Goal: Task Accomplishment & Management: Manage account settings

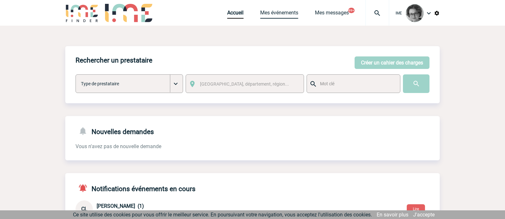
click at [283, 14] on link "Mes événements" at bounding box center [279, 14] width 38 height 9
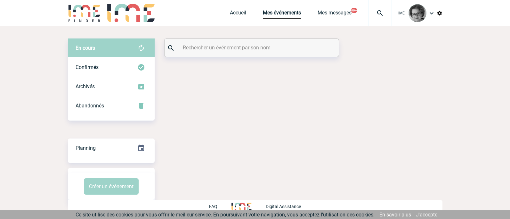
click at [221, 50] on input "text" at bounding box center [252, 47] width 142 height 9
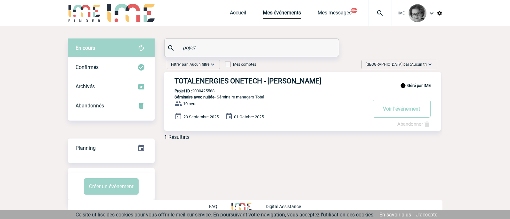
type input "poyet"
click at [404, 125] on link "Abandonner" at bounding box center [413, 124] width 33 height 6
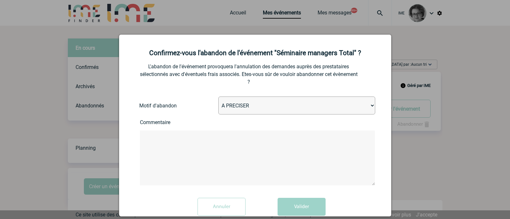
click at [294, 108] on select "A PRECISER Projet annulé Projet reporté Evénement organisé en interne A fait ap…" at bounding box center [296, 105] width 157 height 18
select select "ABANDON_PROJET_02"
click at [218, 97] on select "A PRECISER Projet annulé Projet reporté Evénement organisé en interne A fait ap…" at bounding box center [296, 105] width 157 height 18
click at [205, 144] on textarea at bounding box center [257, 157] width 235 height 55
click at [223, 154] on textarea at bounding box center [257, 157] width 235 height 55
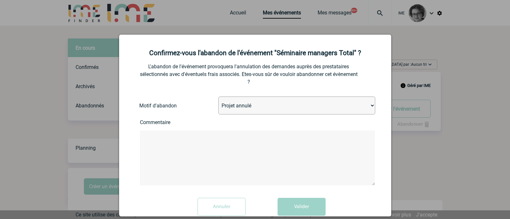
paste textarea "Bonjour [PERSON_NAME], Je reviens vers vous car le projet pour le séminaire a é…"
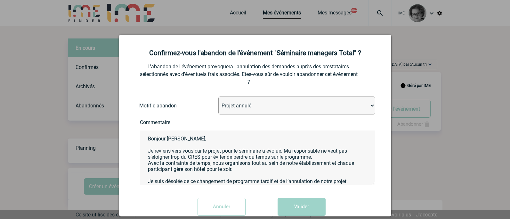
scroll to position [29, 0]
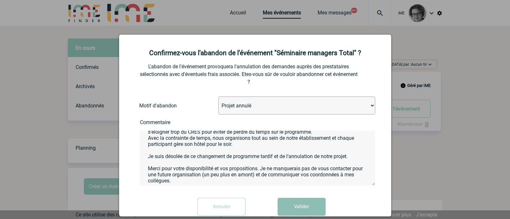
type textarea "Bonjour [PERSON_NAME], Je reviens vers vous car le projet pour le séminaire a é…"
click at [303, 210] on button "Valider" at bounding box center [302, 207] width 48 height 18
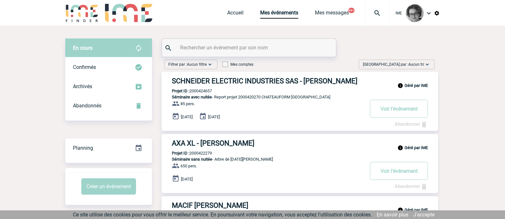
click at [208, 47] on input "text" at bounding box center [250, 47] width 142 height 9
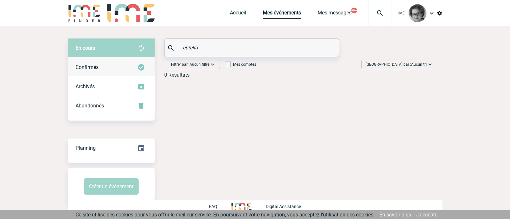
type input "eureka"
click at [93, 68] on span "Confirmés" at bounding box center [87, 67] width 23 height 6
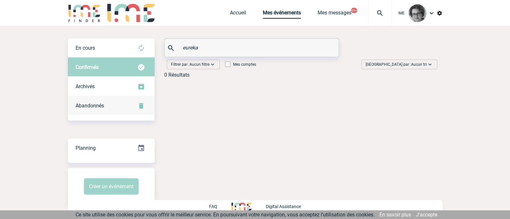
click at [87, 108] on span "Abandonnés" at bounding box center [90, 105] width 28 height 6
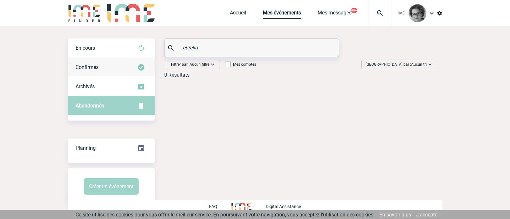
click at [87, 69] on span "Confirmés" at bounding box center [87, 67] width 23 height 6
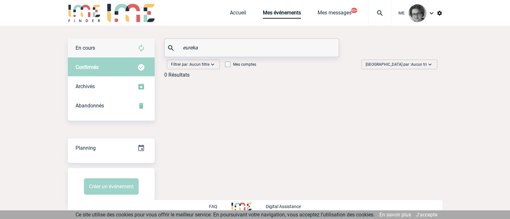
click at [93, 47] on span "En cours" at bounding box center [86, 48] width 20 height 6
